Goal: Information Seeking & Learning: Learn about a topic

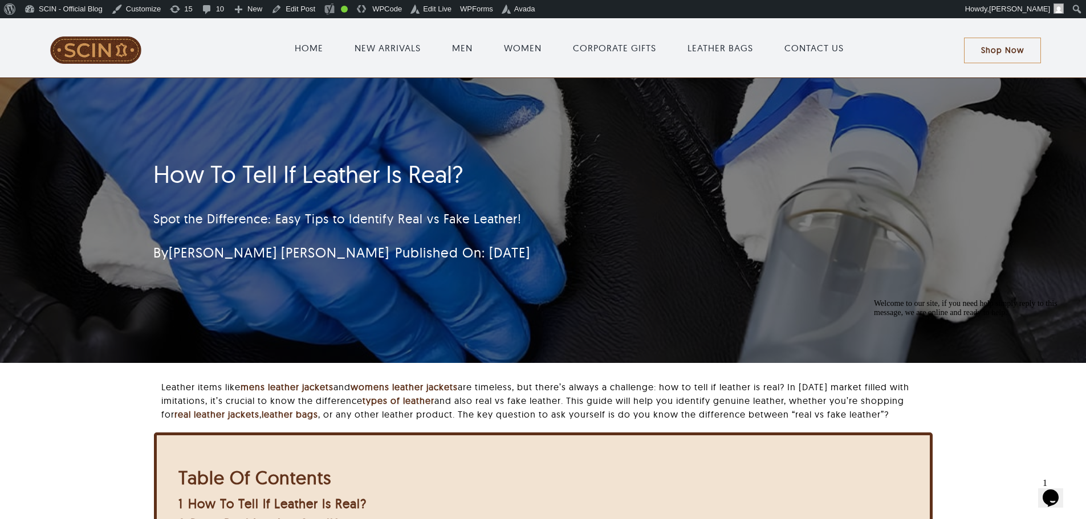
click at [176, 177] on h1 "How To Tell If Leather Is Real?" at bounding box center [475, 174] width 644 height 29
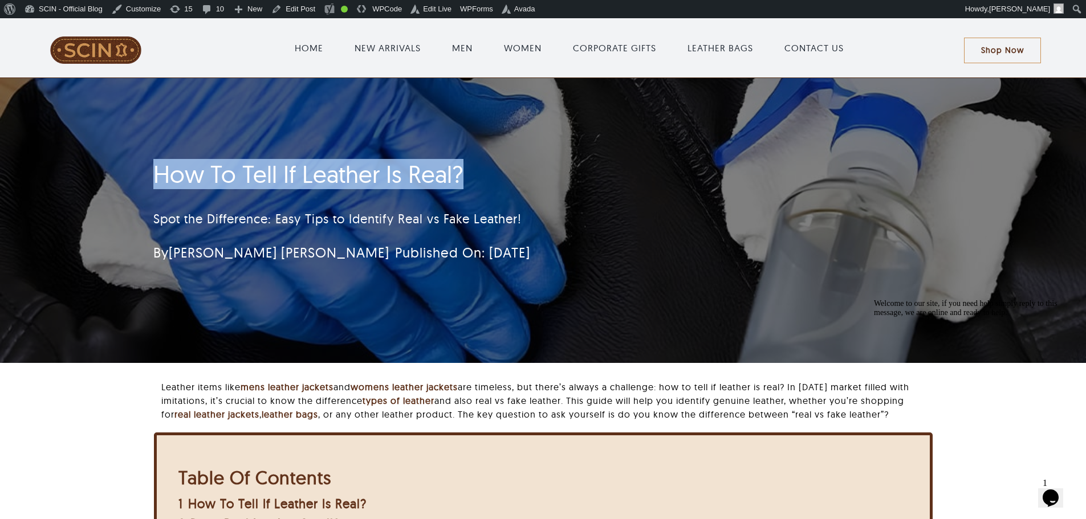
drag, startPoint x: 176, startPoint y: 177, endPoint x: 451, endPoint y: 187, distance: 276.1
click at [451, 187] on h1 "How To Tell If Leather Is Real?" at bounding box center [475, 174] width 644 height 29
click at [471, 182] on h1 "How To Tell If Leather Is Real?" at bounding box center [475, 174] width 644 height 29
drag, startPoint x: 471, startPoint y: 182, endPoint x: 398, endPoint y: 177, distance: 73.1
click at [398, 177] on h1 "How To Tell If Leather Is Real?" at bounding box center [475, 174] width 644 height 29
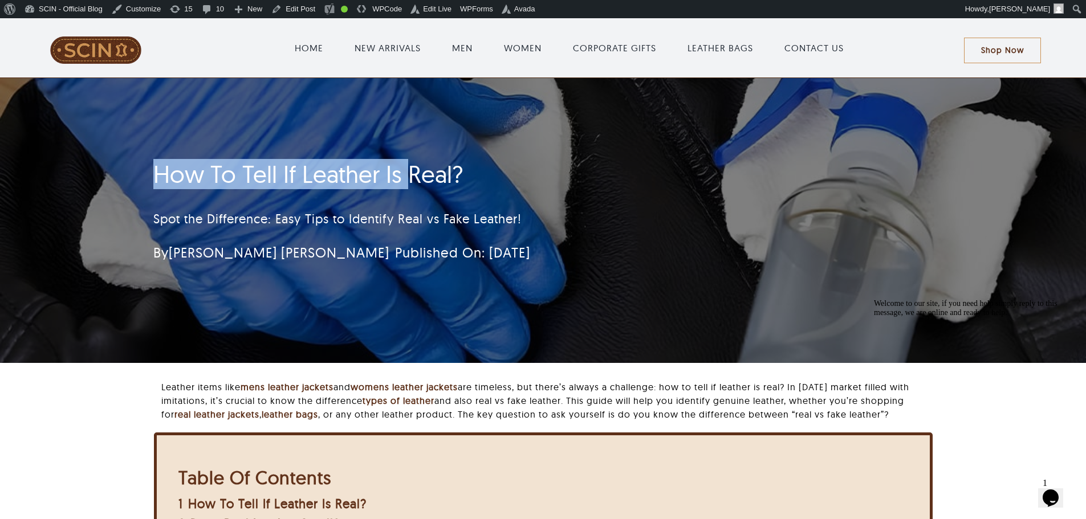
click at [213, 178] on h1 "How To Tell If Leather Is Real?" at bounding box center [475, 174] width 644 height 29
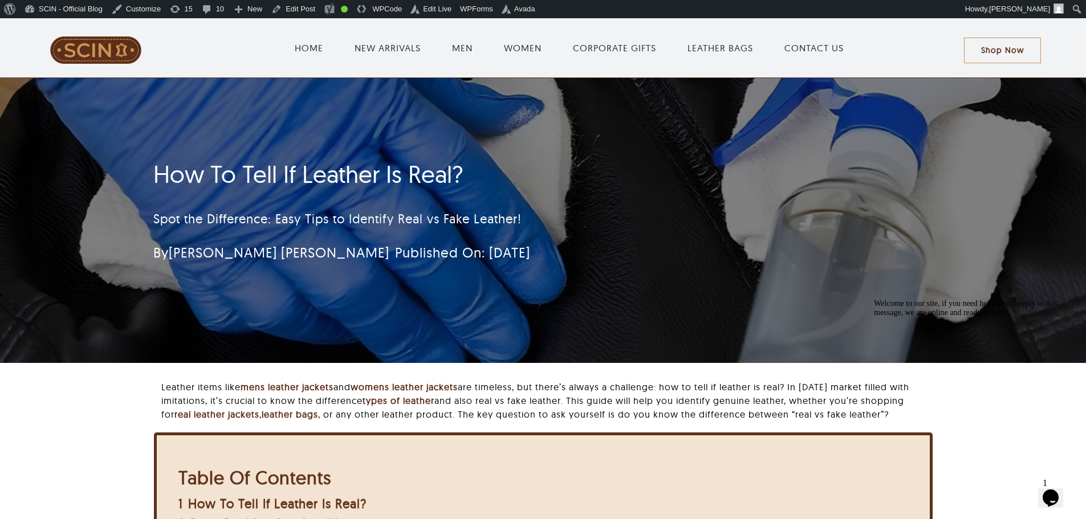
click at [174, 169] on h1 "How To Tell If Leather Is Real?" at bounding box center [475, 174] width 644 height 29
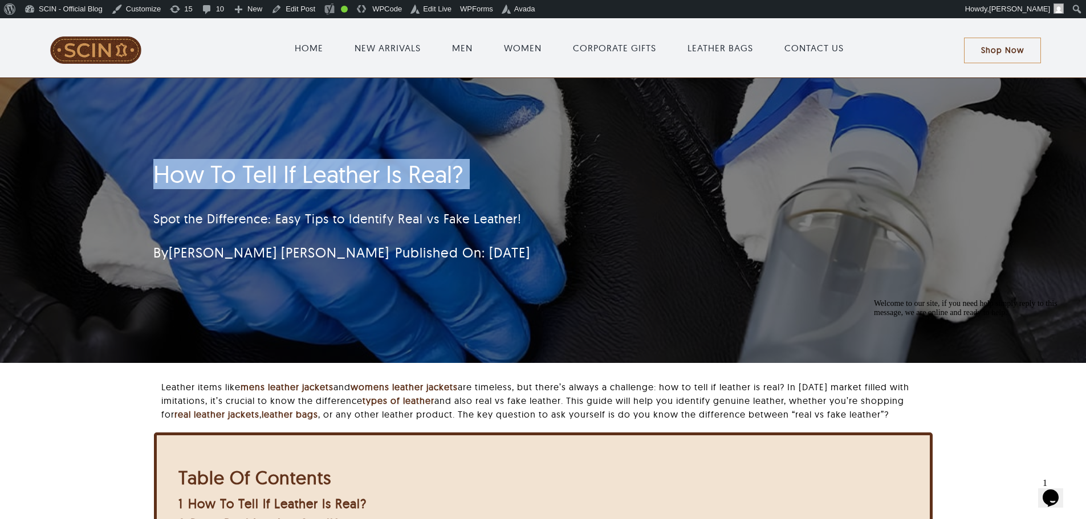
drag, startPoint x: 174, startPoint y: 169, endPoint x: 504, endPoint y: 178, distance: 329.6
click at [504, 178] on h1 "How To Tell If Leather Is Real?" at bounding box center [475, 174] width 644 height 29
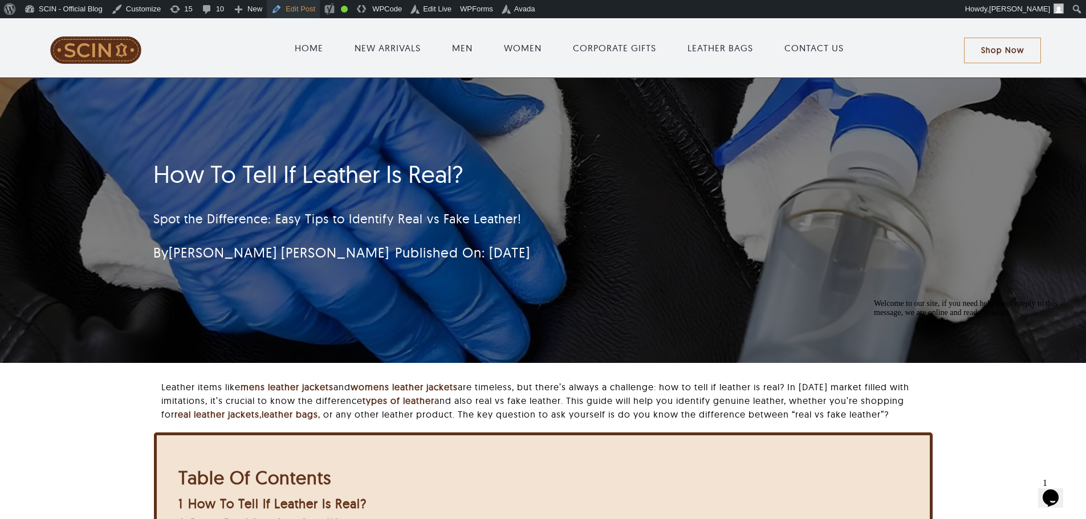
click at [272, 14] on link "Edit Post" at bounding box center [293, 9] width 53 height 18
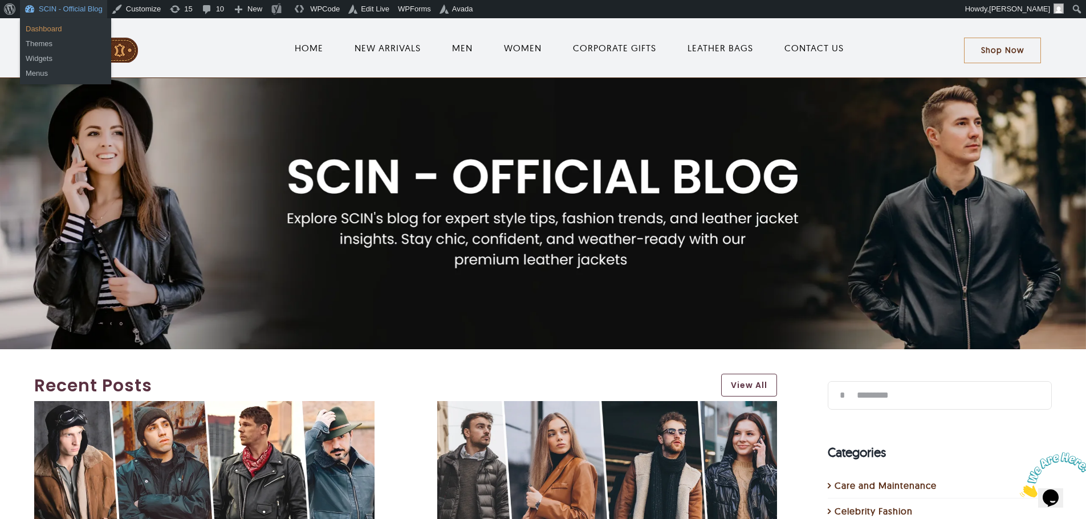
click at [82, 29] on link "Dashboard" at bounding box center [65, 29] width 91 height 15
